Goal: Task Accomplishment & Management: Manage account settings

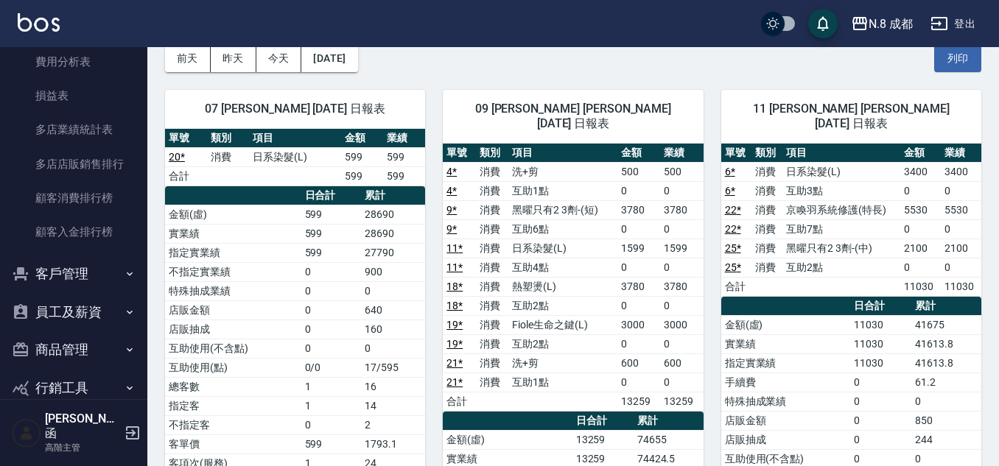
scroll to position [1400, 0]
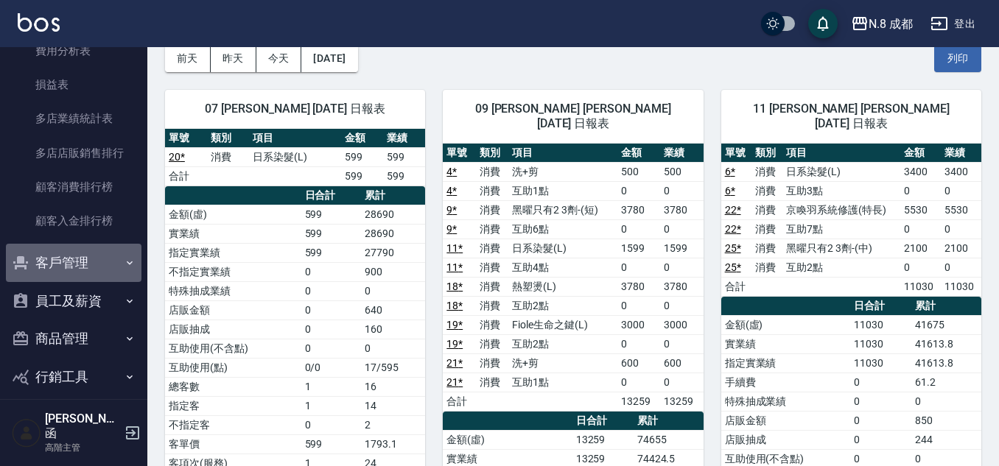
click at [89, 265] on button "客戶管理" at bounding box center [74, 263] width 136 height 38
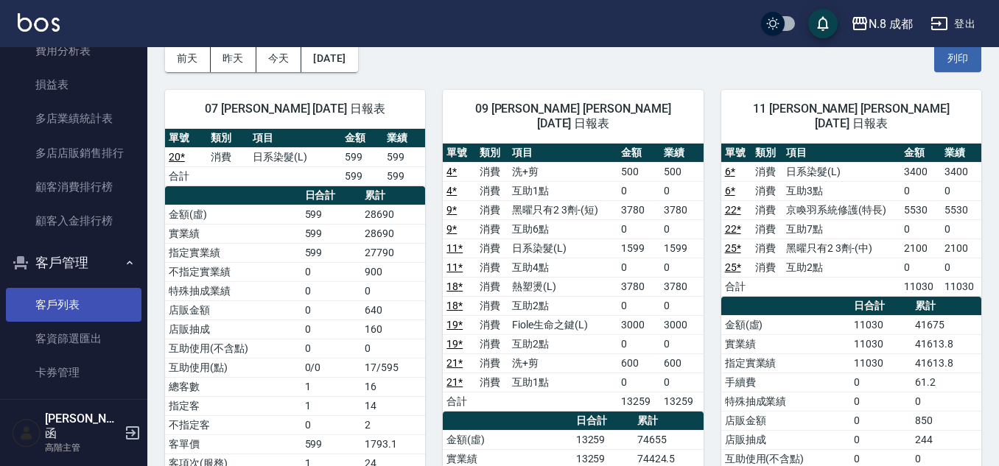
click at [74, 299] on link "客戶列表" at bounding box center [74, 305] width 136 height 34
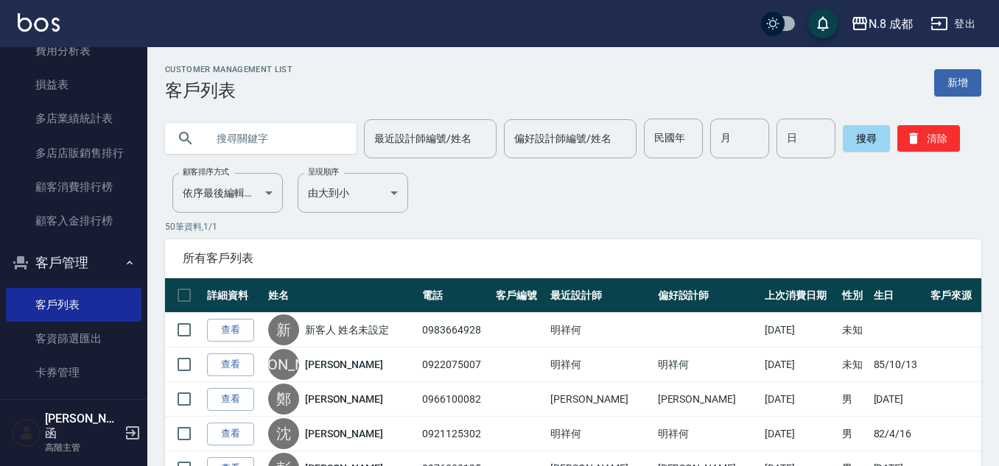
click at [264, 135] on input "text" at bounding box center [275, 139] width 139 height 40
type input "0931290855"
click at [866, 137] on button "搜尋" at bounding box center [866, 138] width 47 height 27
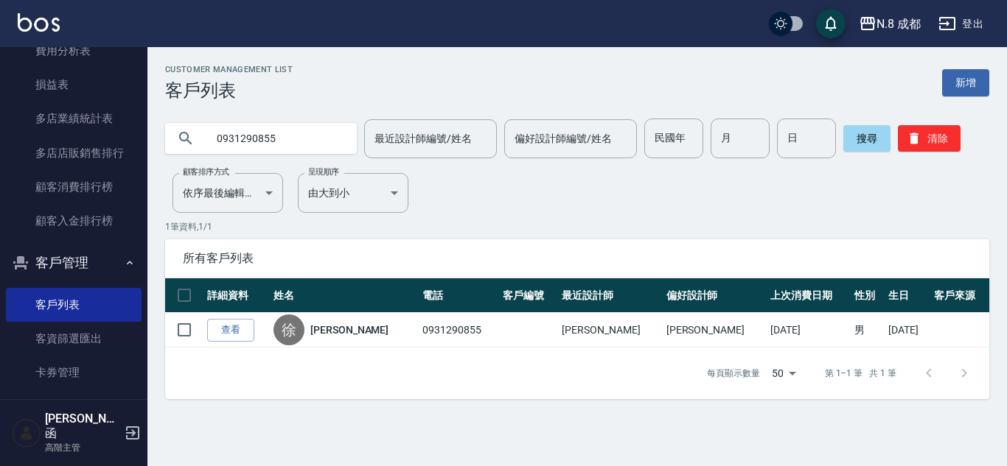
click at [231, 332] on link "查看" at bounding box center [230, 330] width 47 height 23
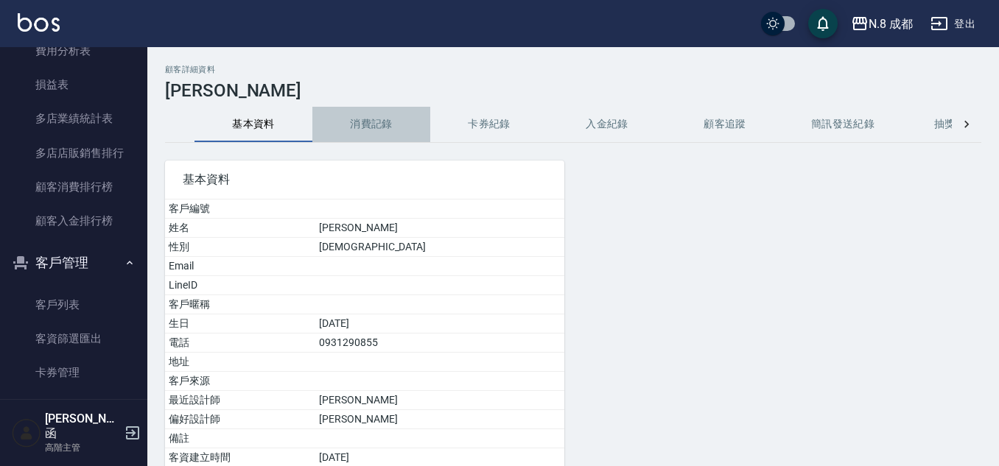
click at [371, 124] on button "消費記錄" at bounding box center [371, 124] width 118 height 35
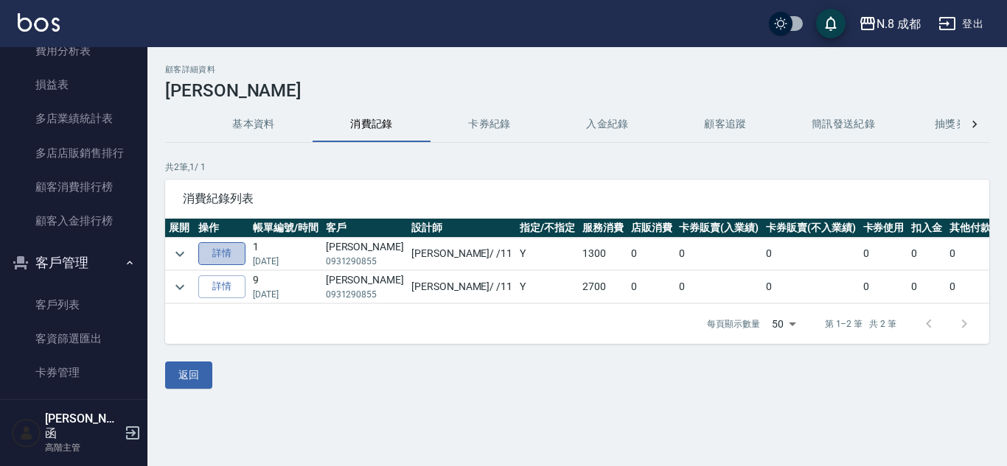
click at [230, 256] on link "詳情" at bounding box center [221, 253] width 47 height 23
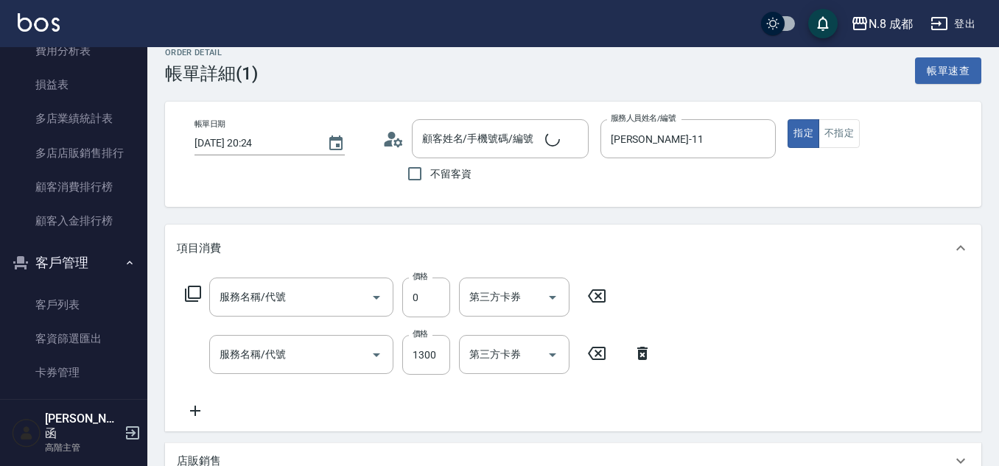
type input "[DATE] 20:24"
type input "[PERSON_NAME]-11"
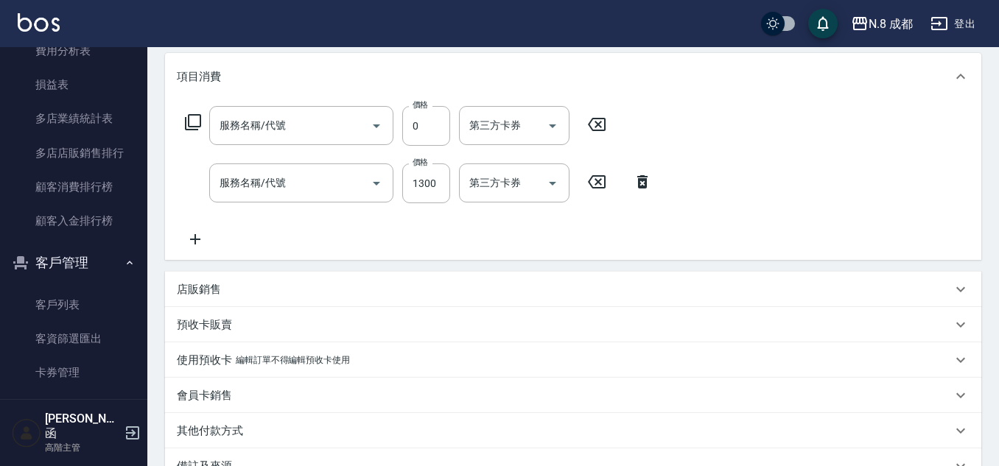
type input "互助1點(1)"
type input "日系染髮(L)(041)"
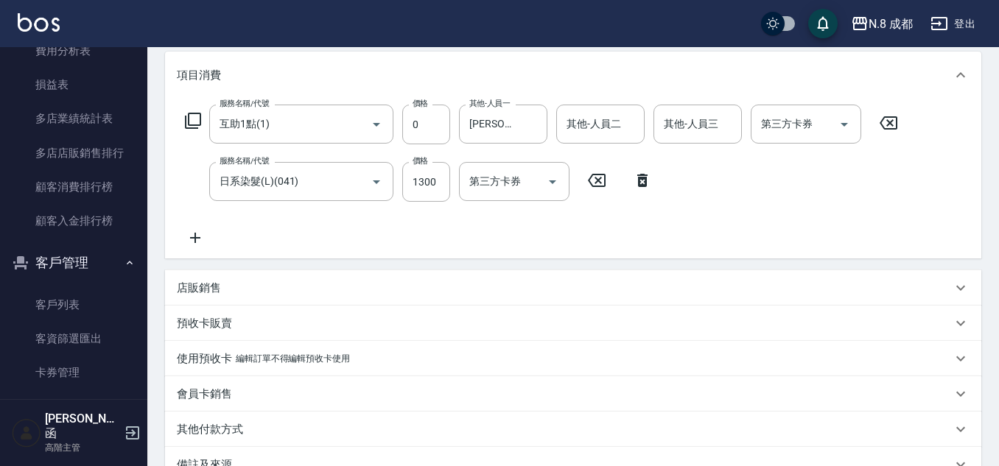
scroll to position [221, 0]
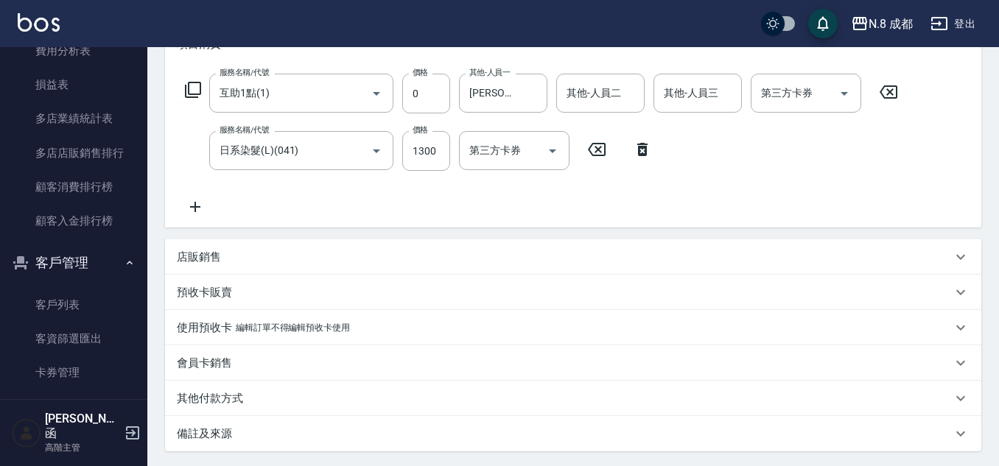
type input "[PERSON_NAME]/0931290855/"
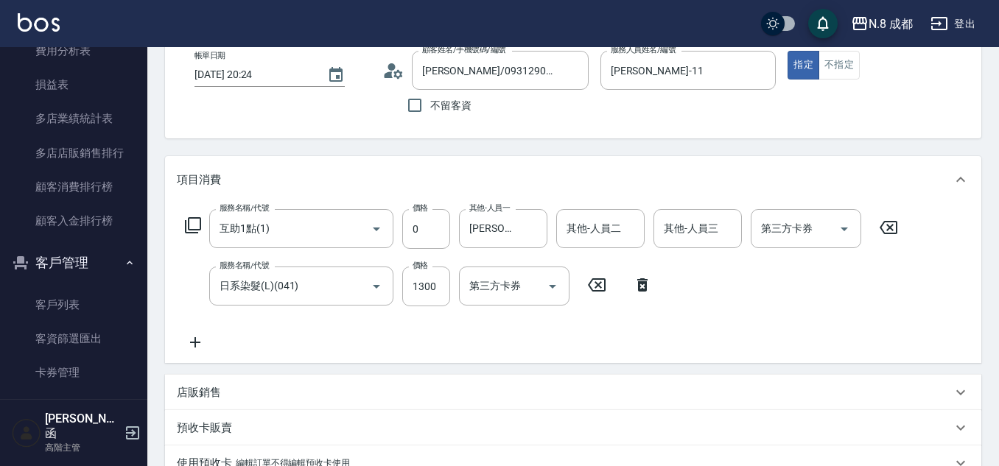
scroll to position [71, 0]
